Goal: Task Accomplishment & Management: Use online tool/utility

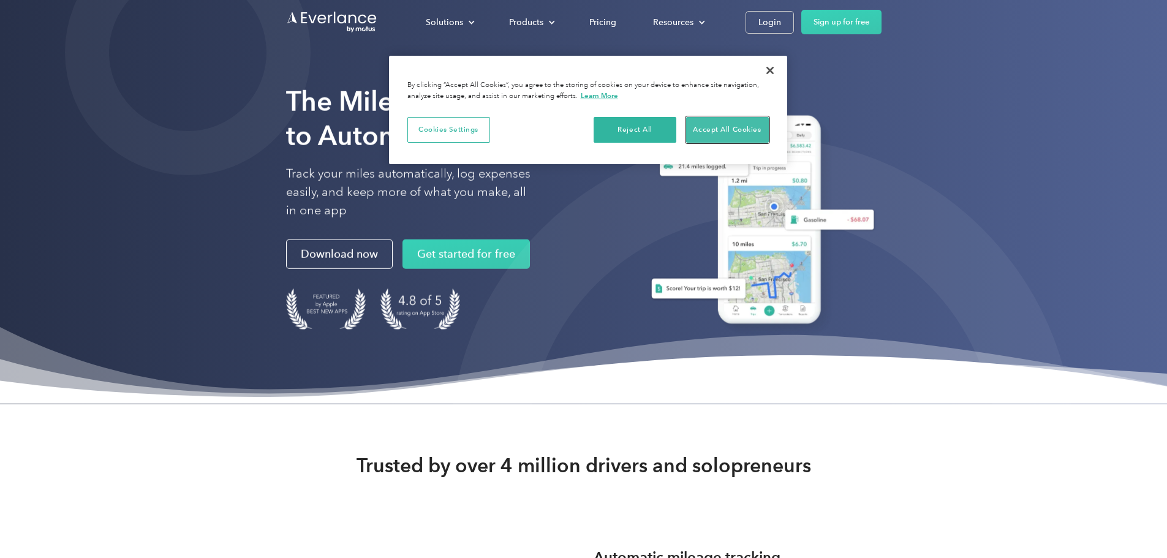
click at [735, 127] on button "Accept All Cookies" at bounding box center [727, 130] width 83 height 26
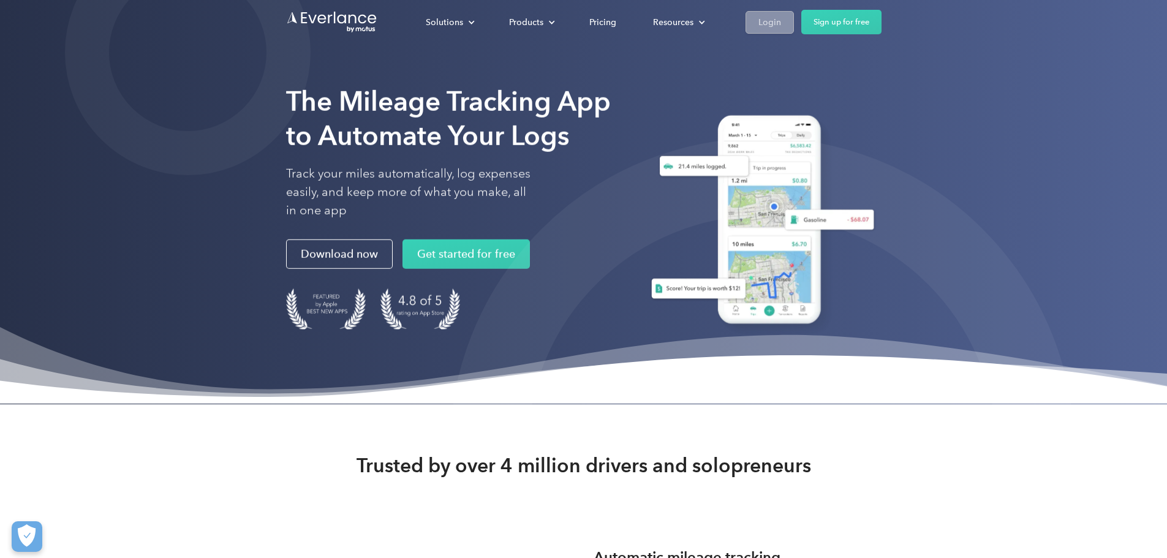
click at [781, 21] on div "Login" at bounding box center [770, 22] width 23 height 15
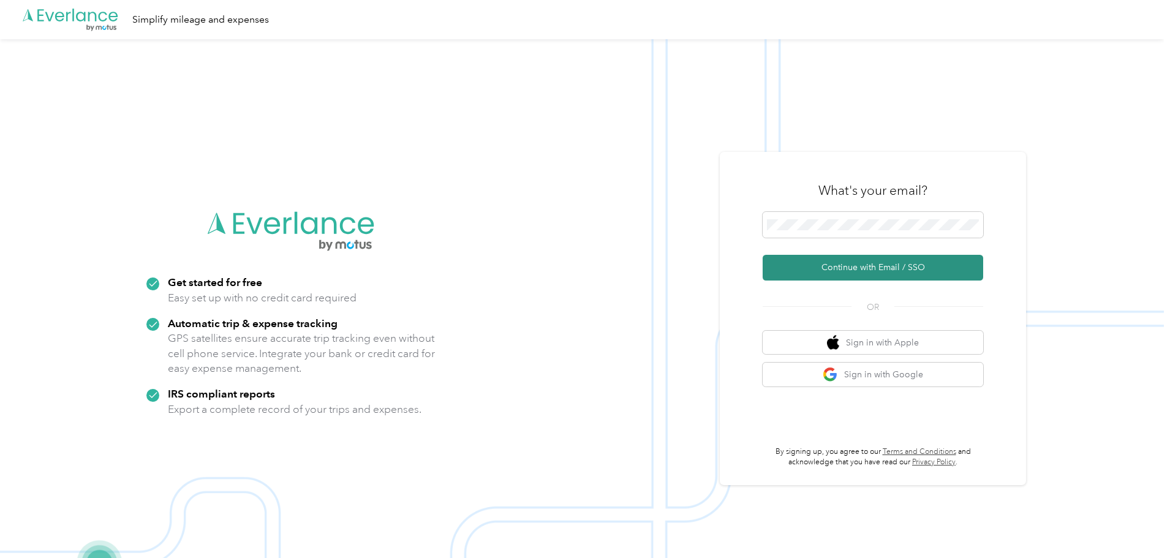
click at [854, 268] on button "Continue with Email / SSO" at bounding box center [873, 268] width 221 height 26
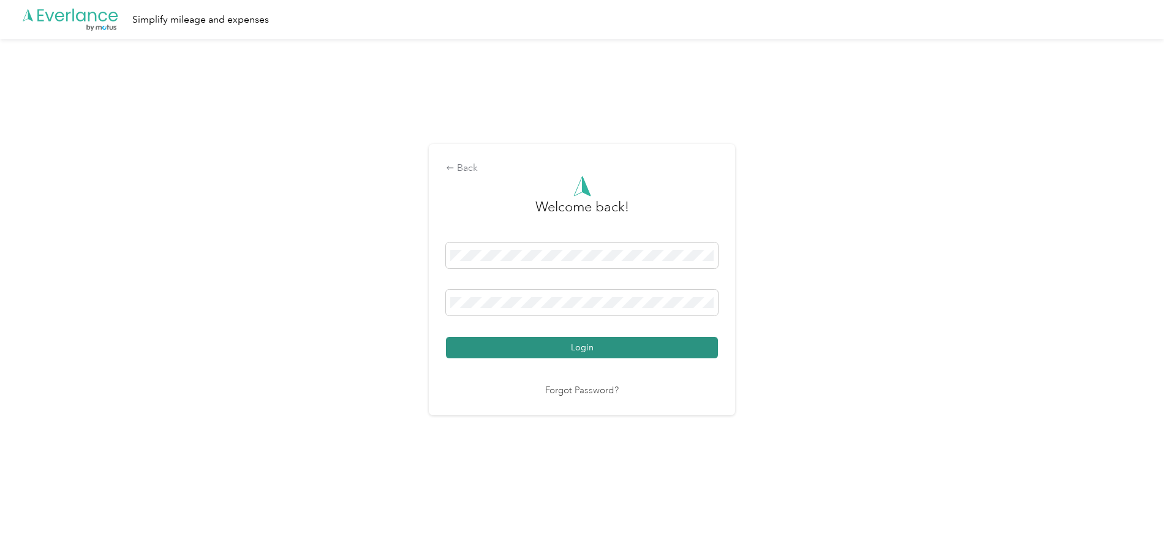
click at [506, 339] on button "Login" at bounding box center [582, 347] width 272 height 21
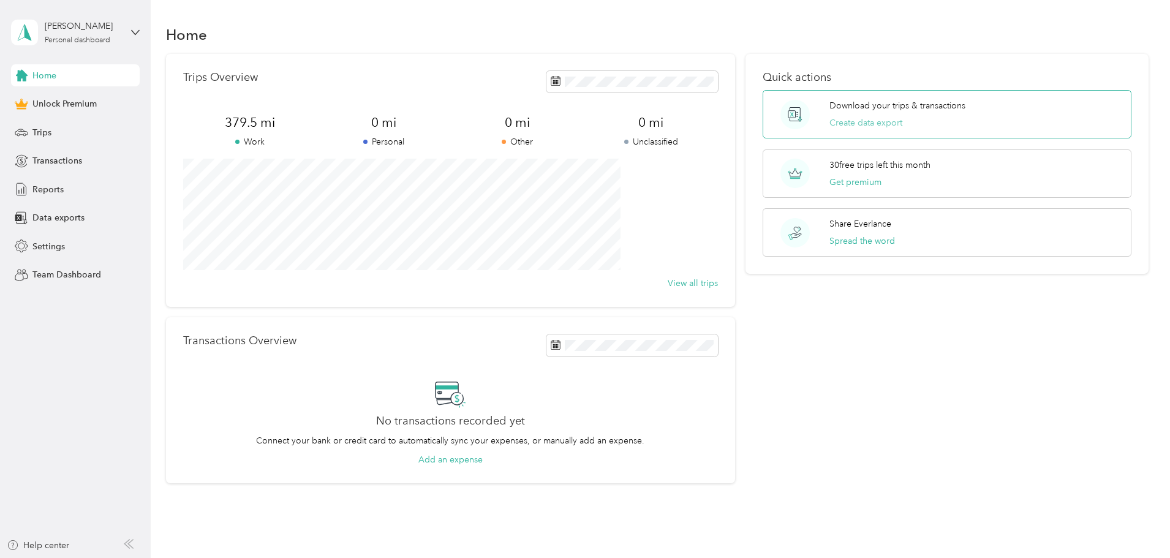
click at [832, 122] on button "Create data export" at bounding box center [866, 122] width 73 height 13
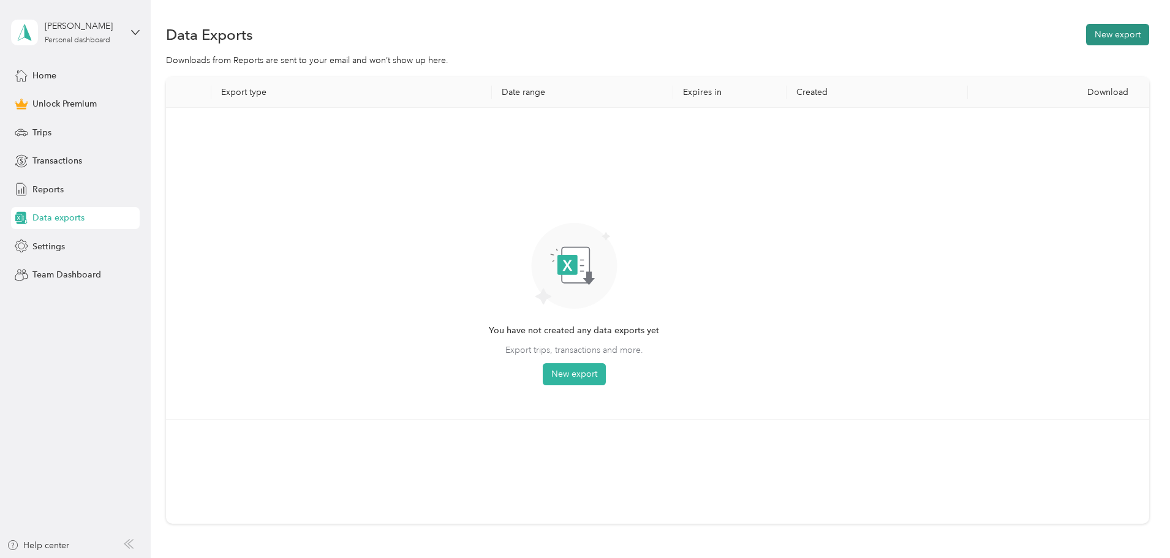
click at [1086, 33] on button "New export" at bounding box center [1117, 34] width 63 height 21
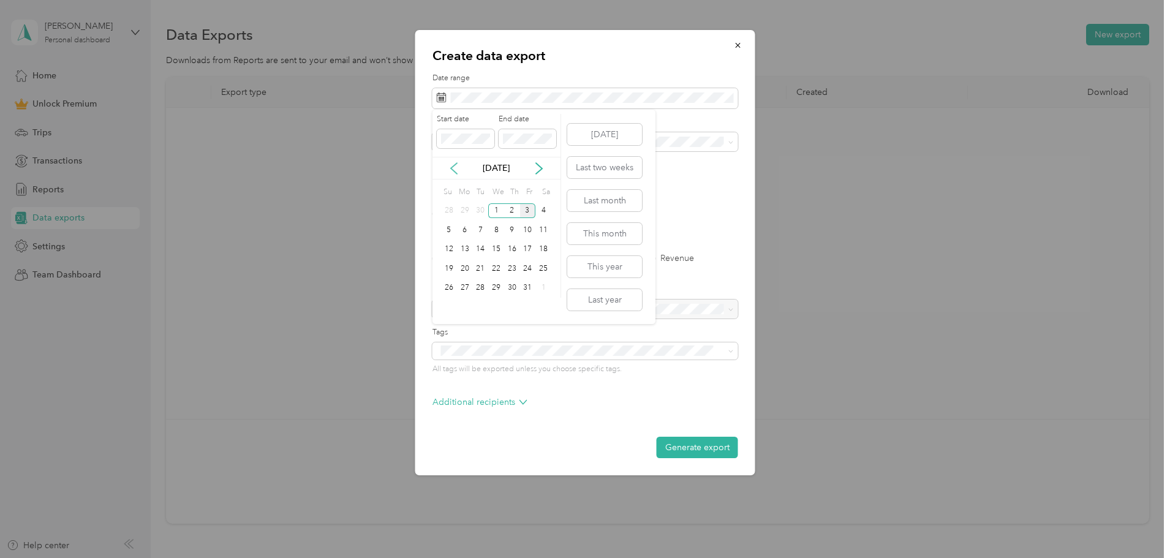
click at [454, 170] on icon at bounding box center [454, 168] width 12 height 12
click at [464, 207] on div "1" at bounding box center [465, 210] width 16 height 15
click at [478, 290] on div "30" at bounding box center [480, 288] width 16 height 15
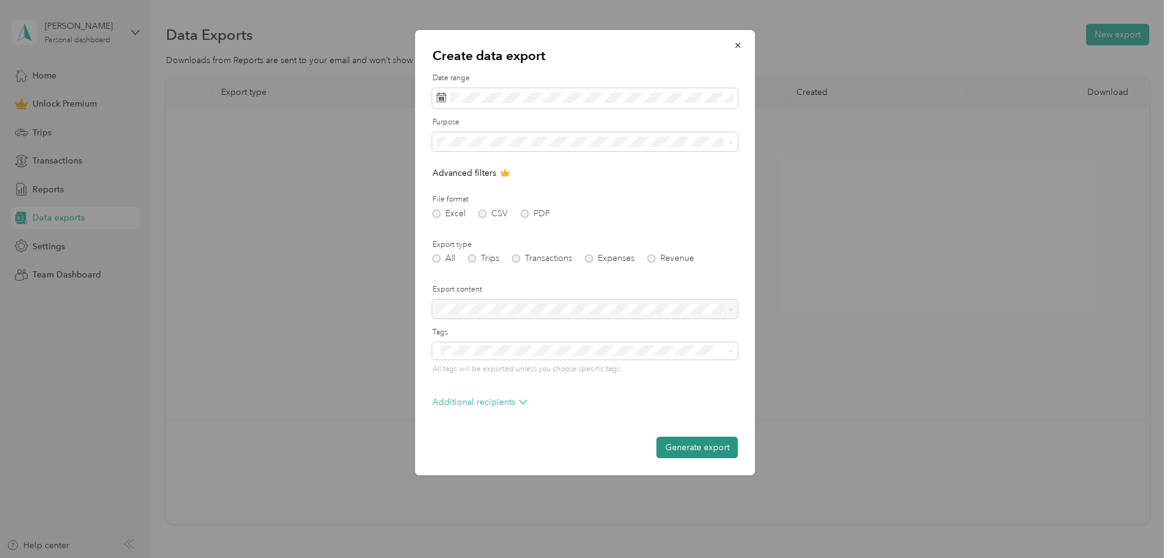
click at [698, 445] on button "Generate export" at bounding box center [697, 447] width 81 height 21
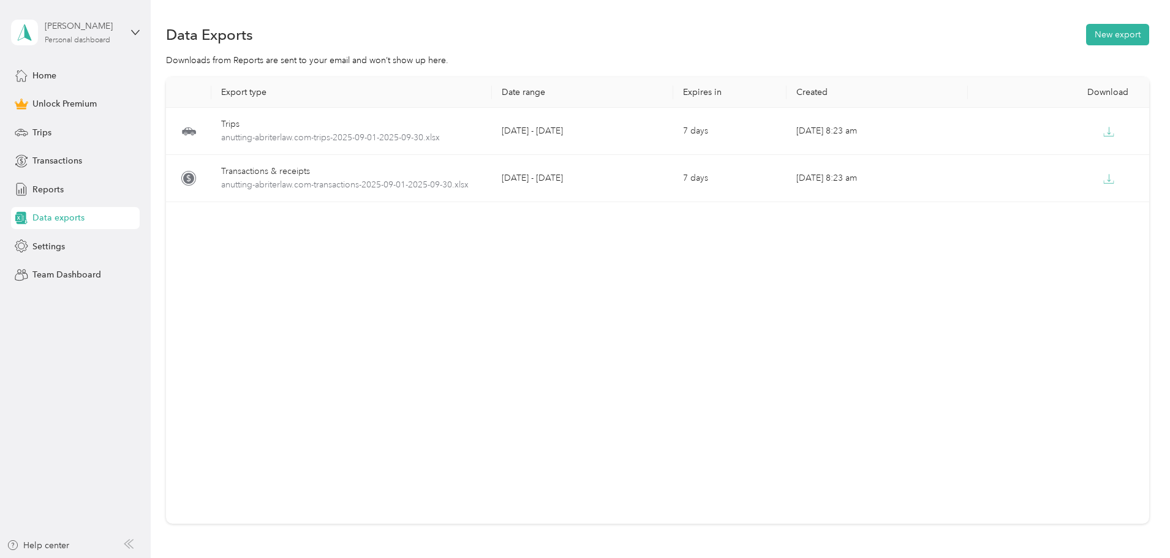
click at [117, 32] on div "[PERSON_NAME]" at bounding box center [83, 26] width 77 height 13
click at [83, 93] on div "Log out" at bounding box center [140, 100] width 241 height 21
